Goal: Check status: Check status

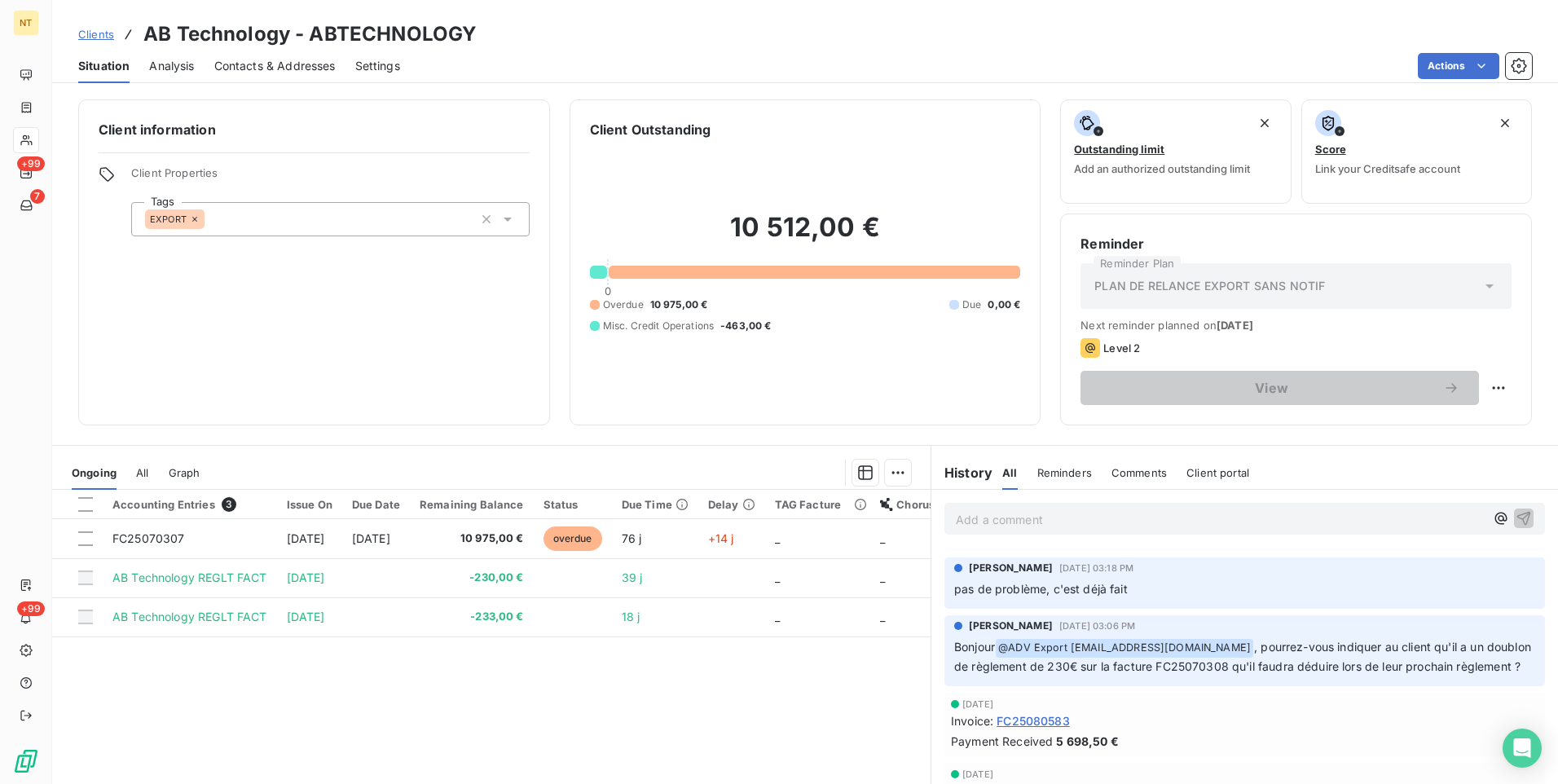
scroll to position [1033, 0]
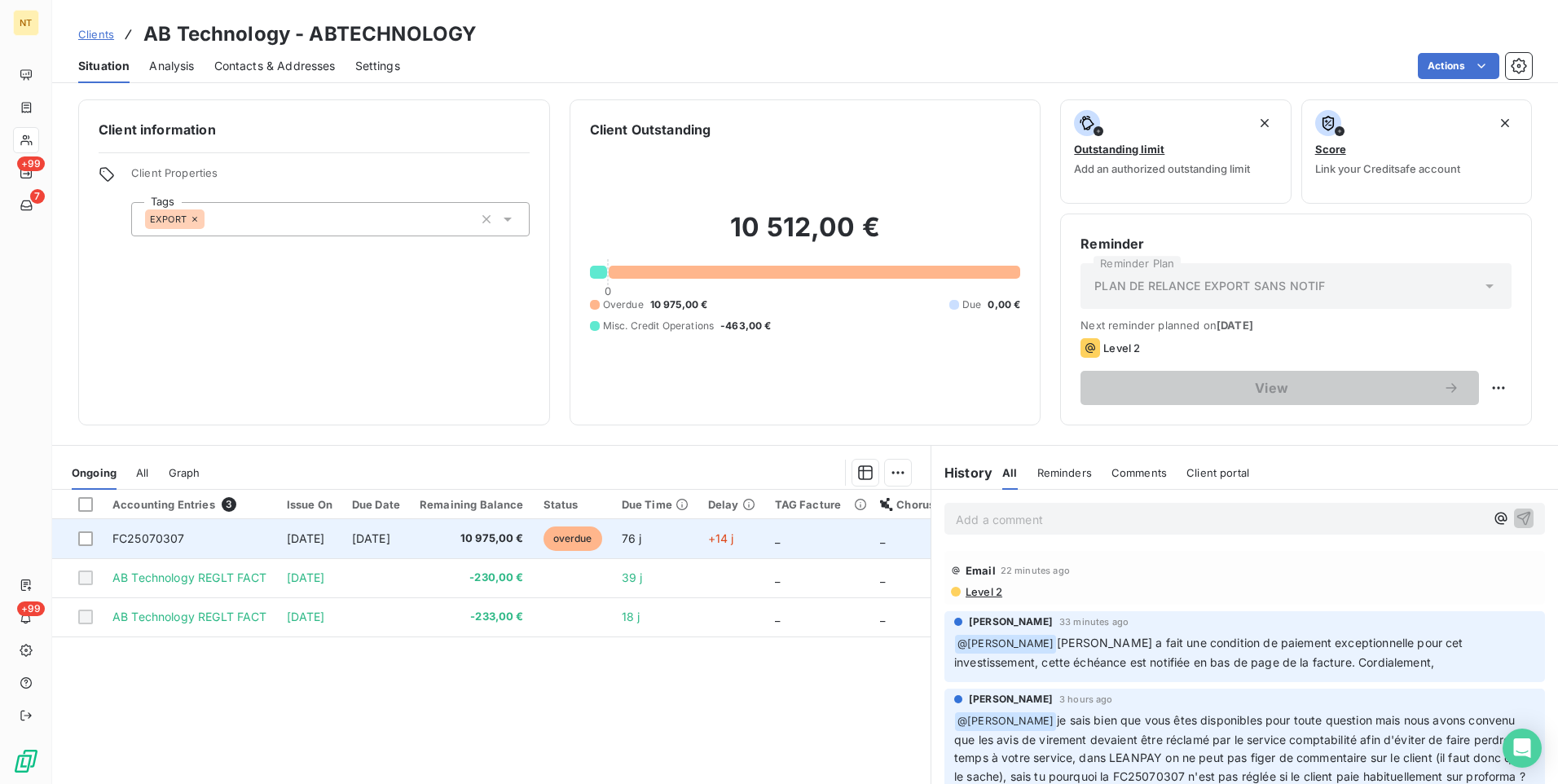
click at [524, 537] on span "10 975,00 €" at bounding box center [472, 538] width 104 height 16
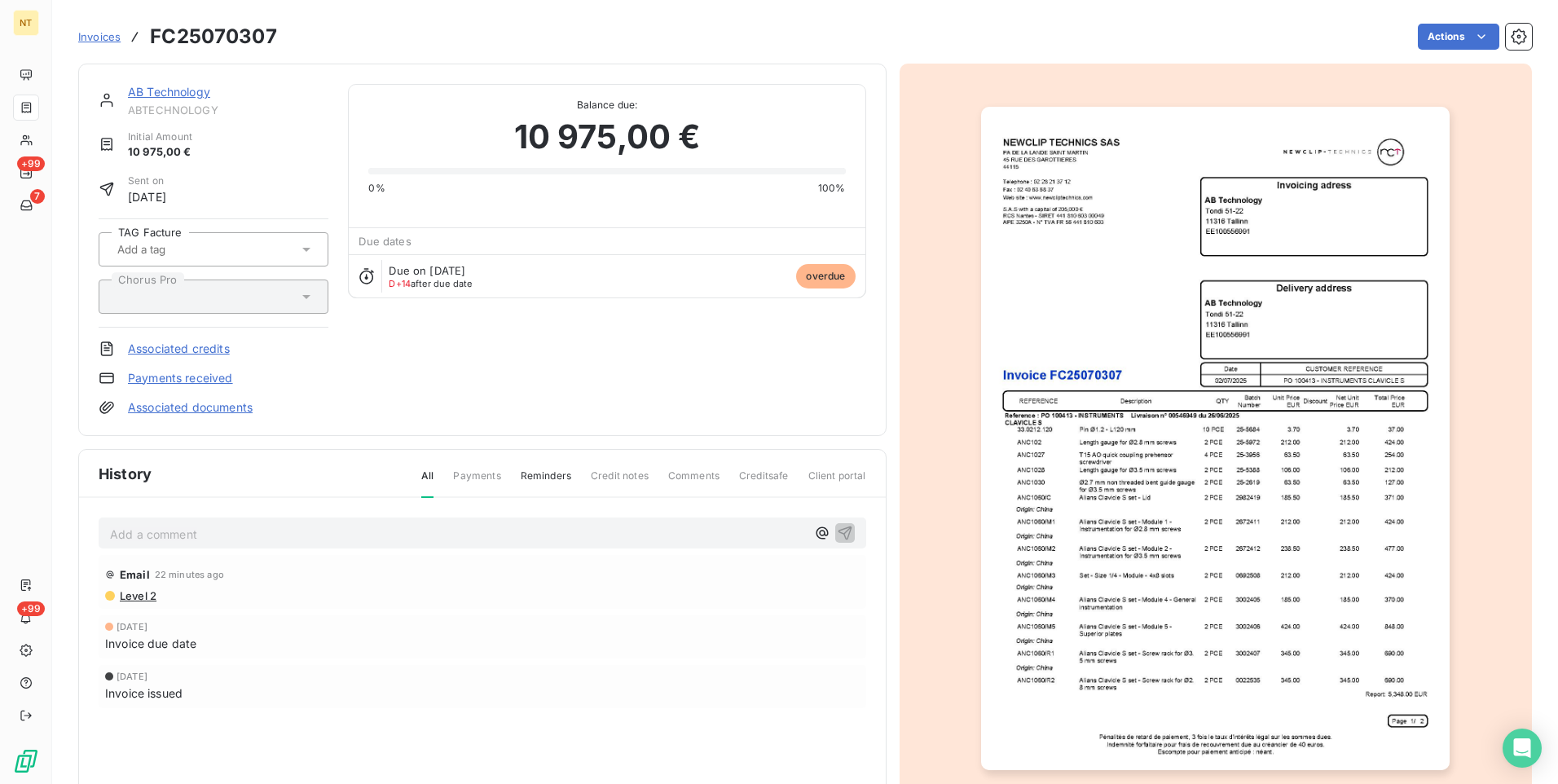
click at [1289, 644] on img "button" at bounding box center [1216, 438] width 469 height 663
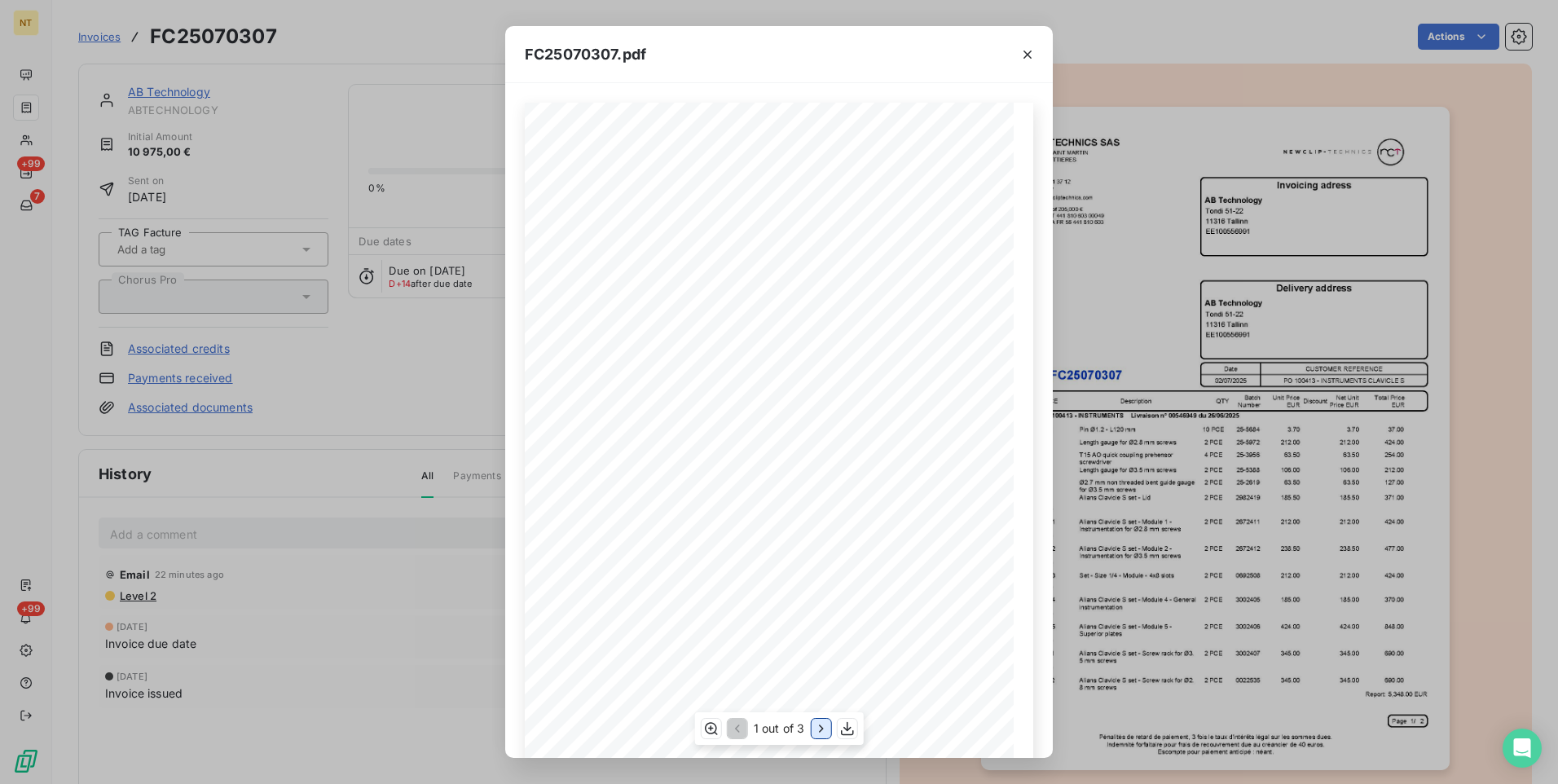
click at [815, 727] on icon "button" at bounding box center [820, 728] width 17 height 16
click at [1027, 51] on icon "button" at bounding box center [1027, 54] width 17 height 16
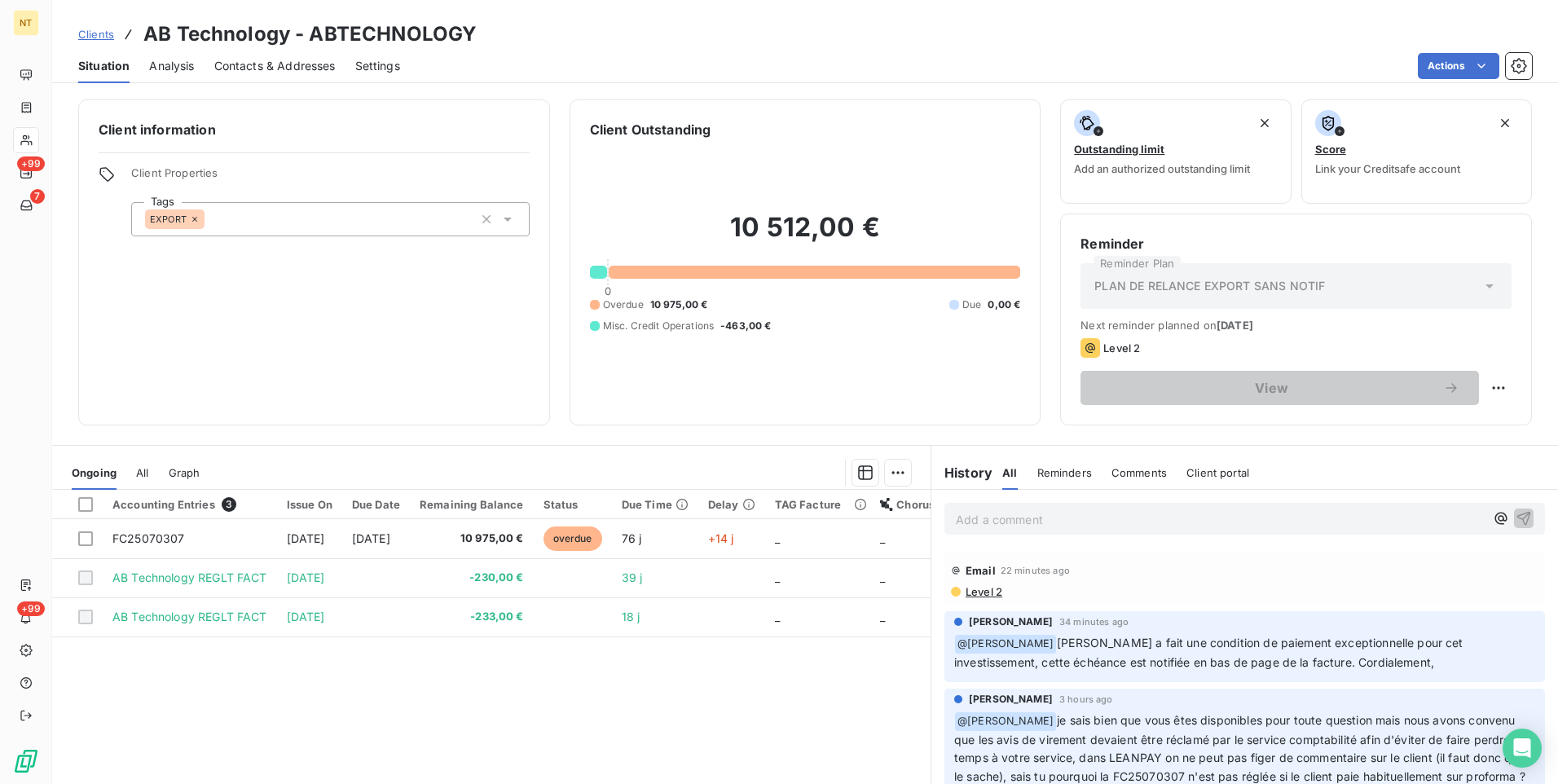
click at [978, 587] on span "Level 2" at bounding box center [983, 591] width 38 height 13
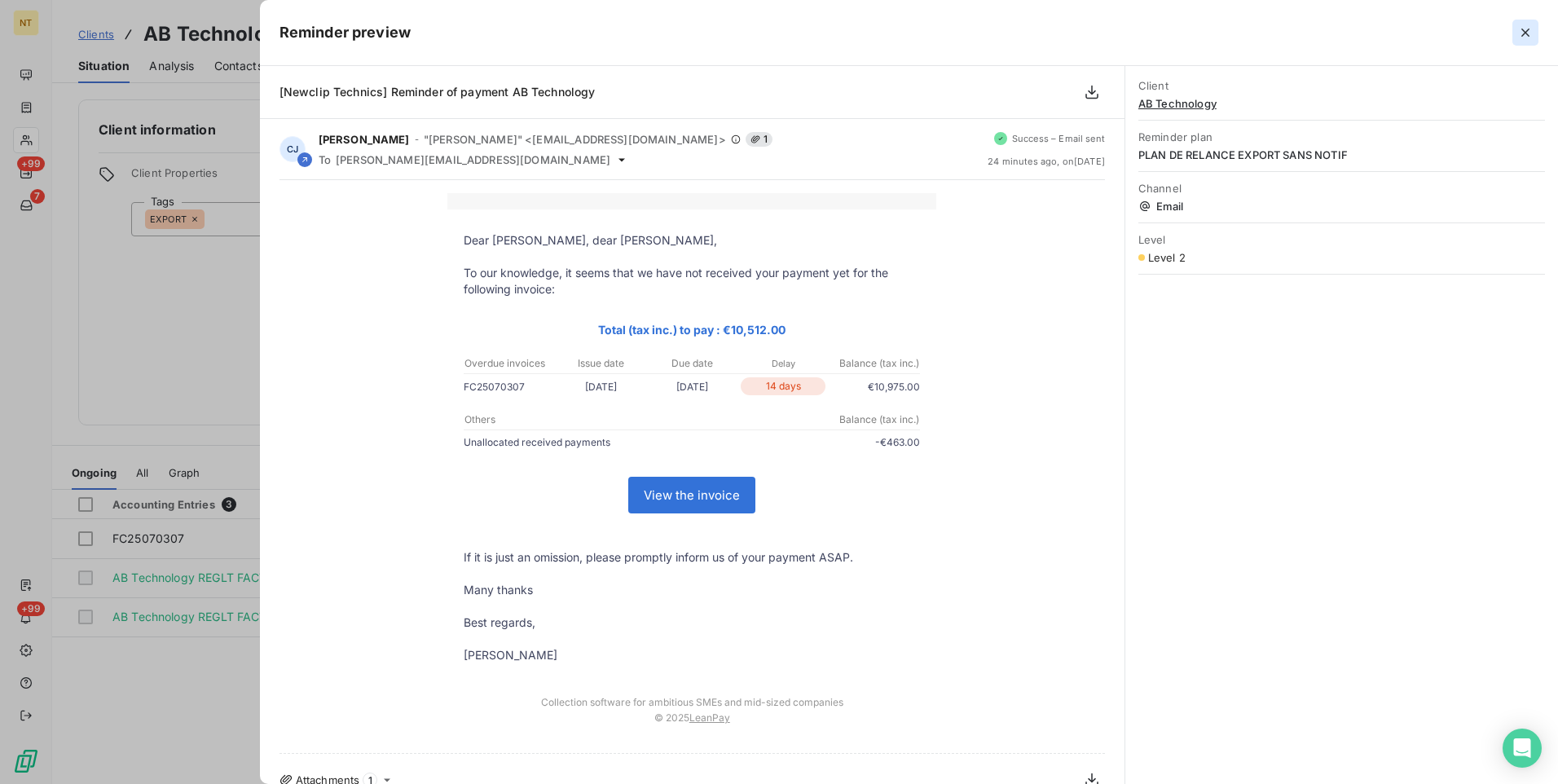
click at [1526, 29] on icon "button" at bounding box center [1525, 32] width 17 height 16
